Goal: Task Accomplishment & Management: Complete application form

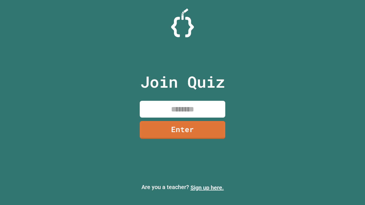
click at [207, 188] on link "Sign up here." at bounding box center [206, 187] width 33 height 7
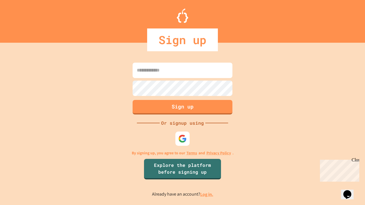
click at [207, 194] on link "Log in." at bounding box center [206, 194] width 13 height 6
